Goal: Navigation & Orientation: Find specific page/section

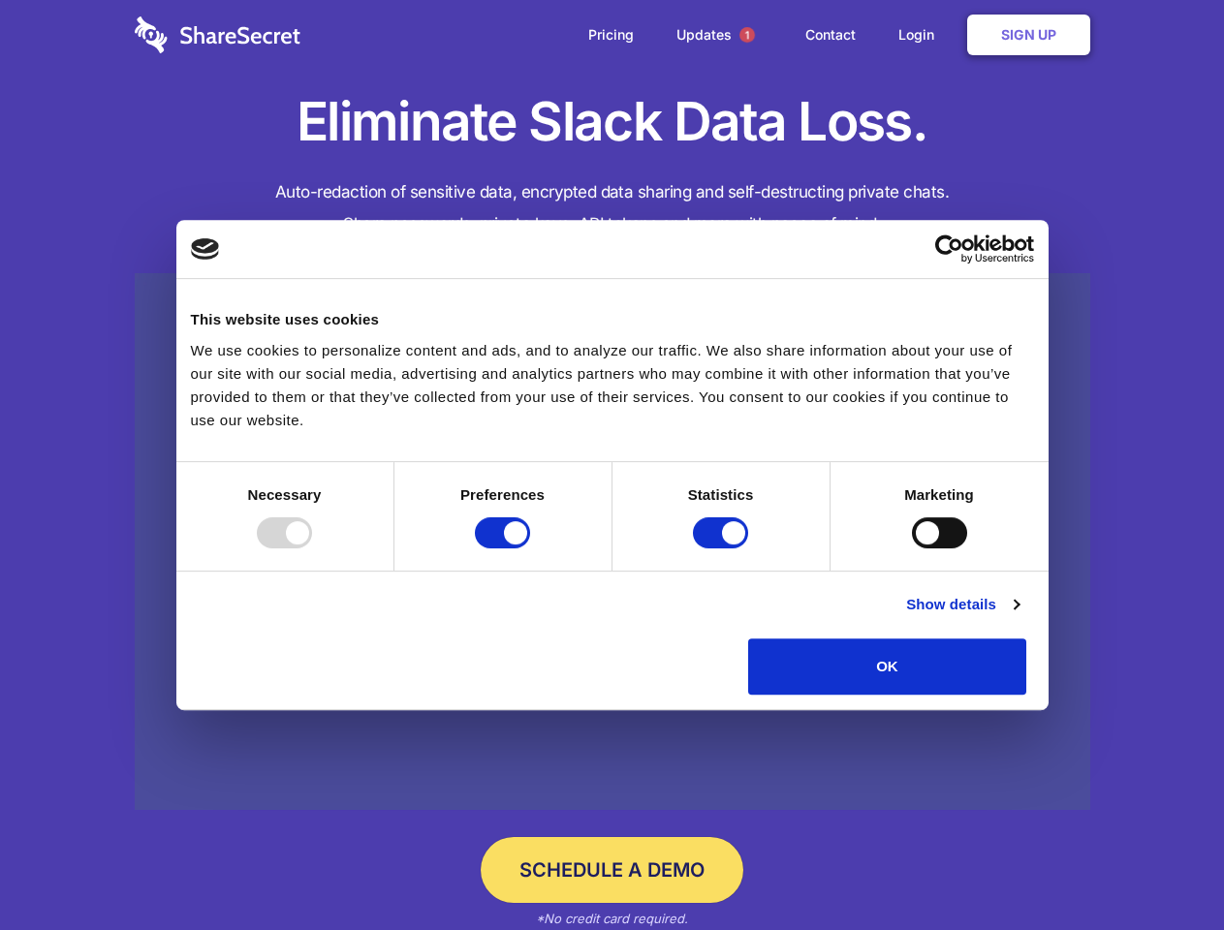
click at [312, 548] on div at bounding box center [284, 532] width 55 height 31
click at [530, 548] on input "Preferences" at bounding box center [502, 532] width 55 height 31
checkbox input "false"
click at [723, 548] on input "Statistics" at bounding box center [720, 532] width 55 height 31
checkbox input "false"
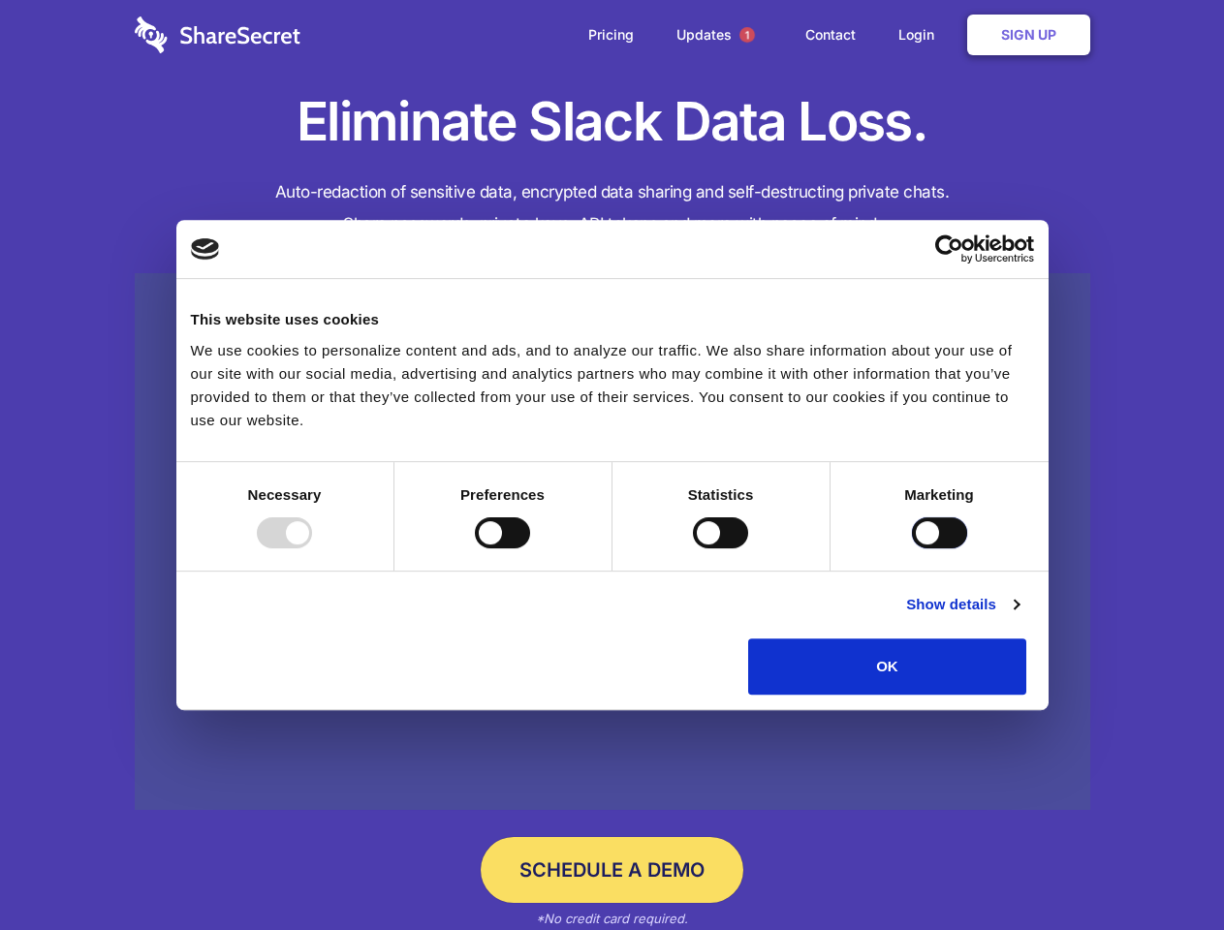
click at [912, 548] on input "Marketing" at bounding box center [939, 532] width 55 height 31
checkbox input "true"
click at [1018, 616] on link "Show details" at bounding box center [962, 604] width 112 height 23
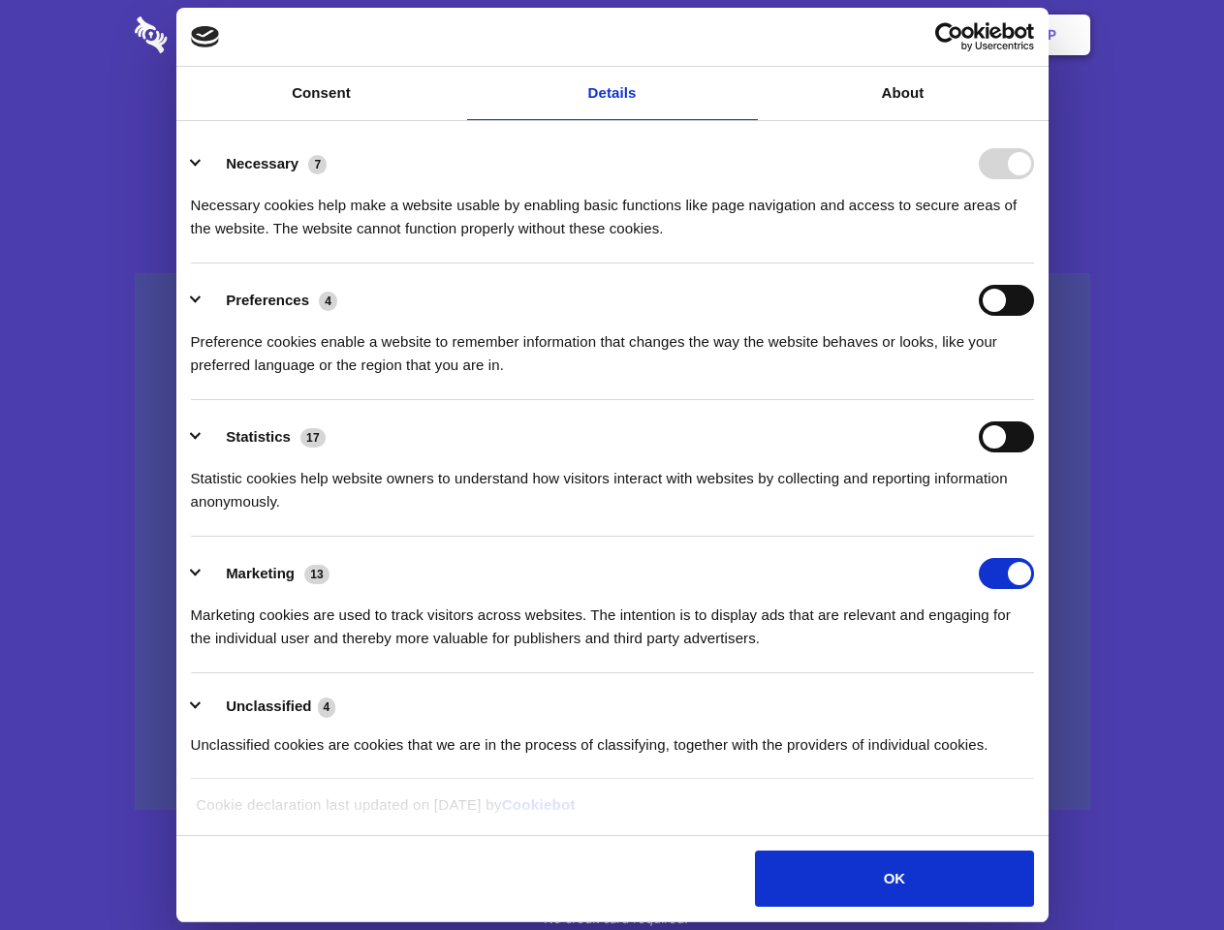
click at [1071, 702] on link at bounding box center [612, 542] width 955 height 538
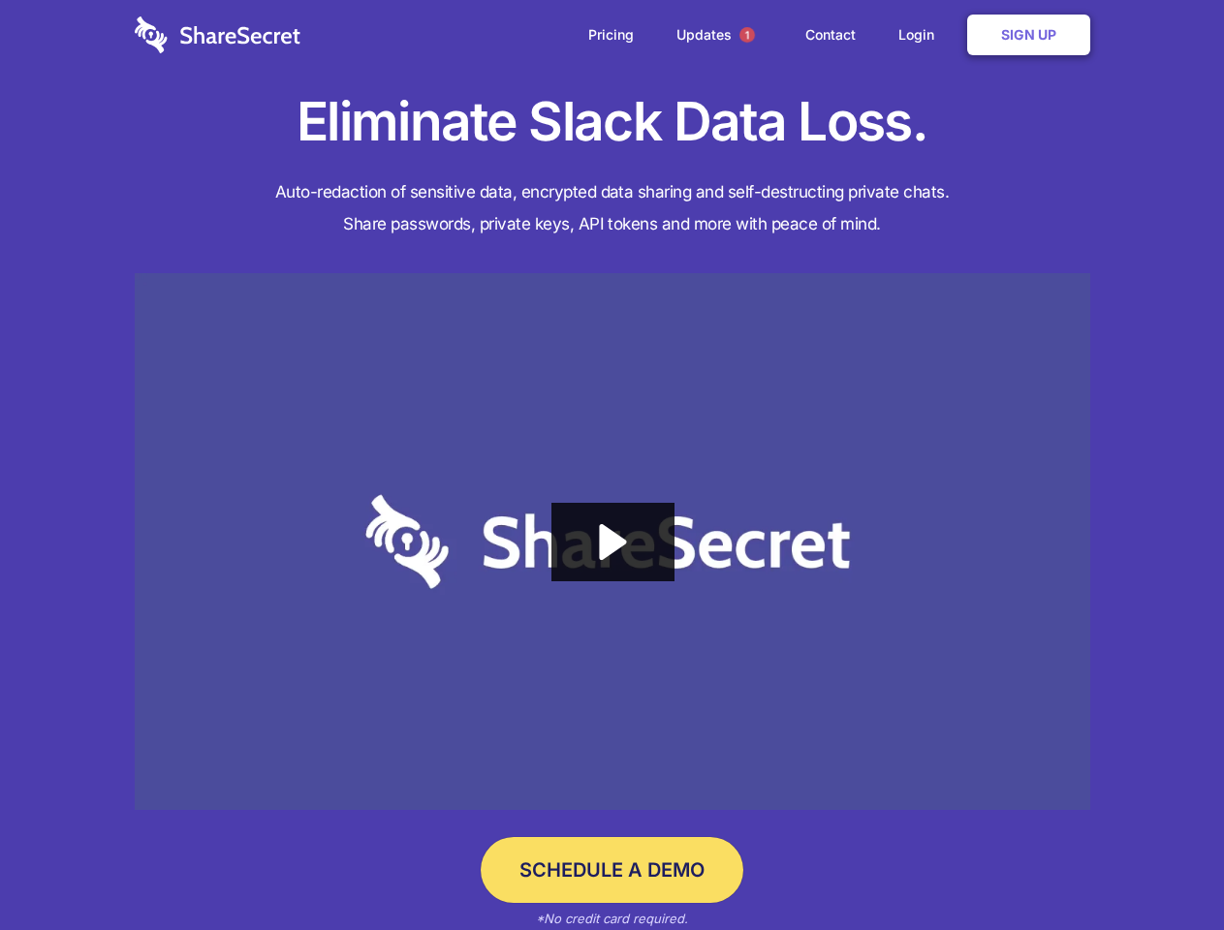
click at [746, 35] on span "1" at bounding box center [747, 35] width 16 height 16
